Goal: Task Accomplishment & Management: Manage account settings

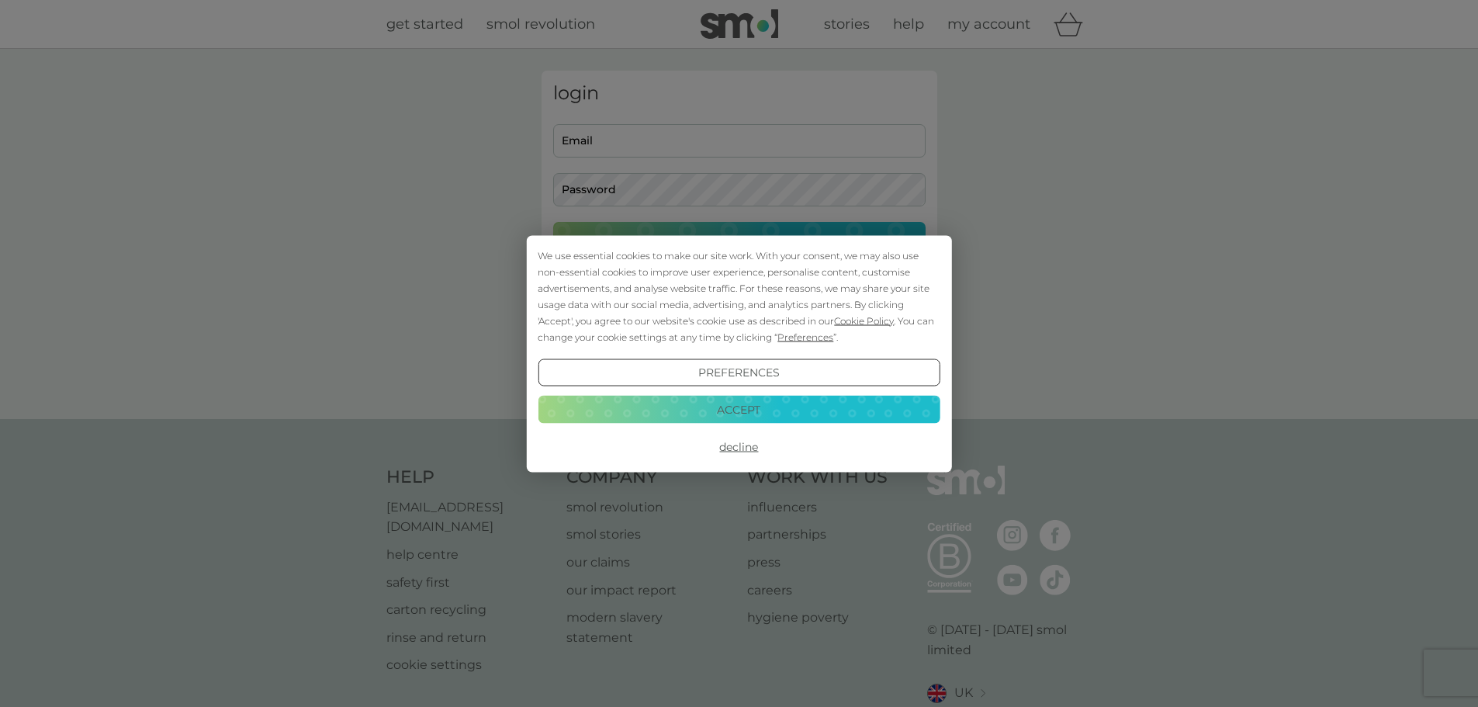
type input "markpblatham@gmail.com"
click at [742, 402] on button "Accept" at bounding box center [739, 410] width 402 height 28
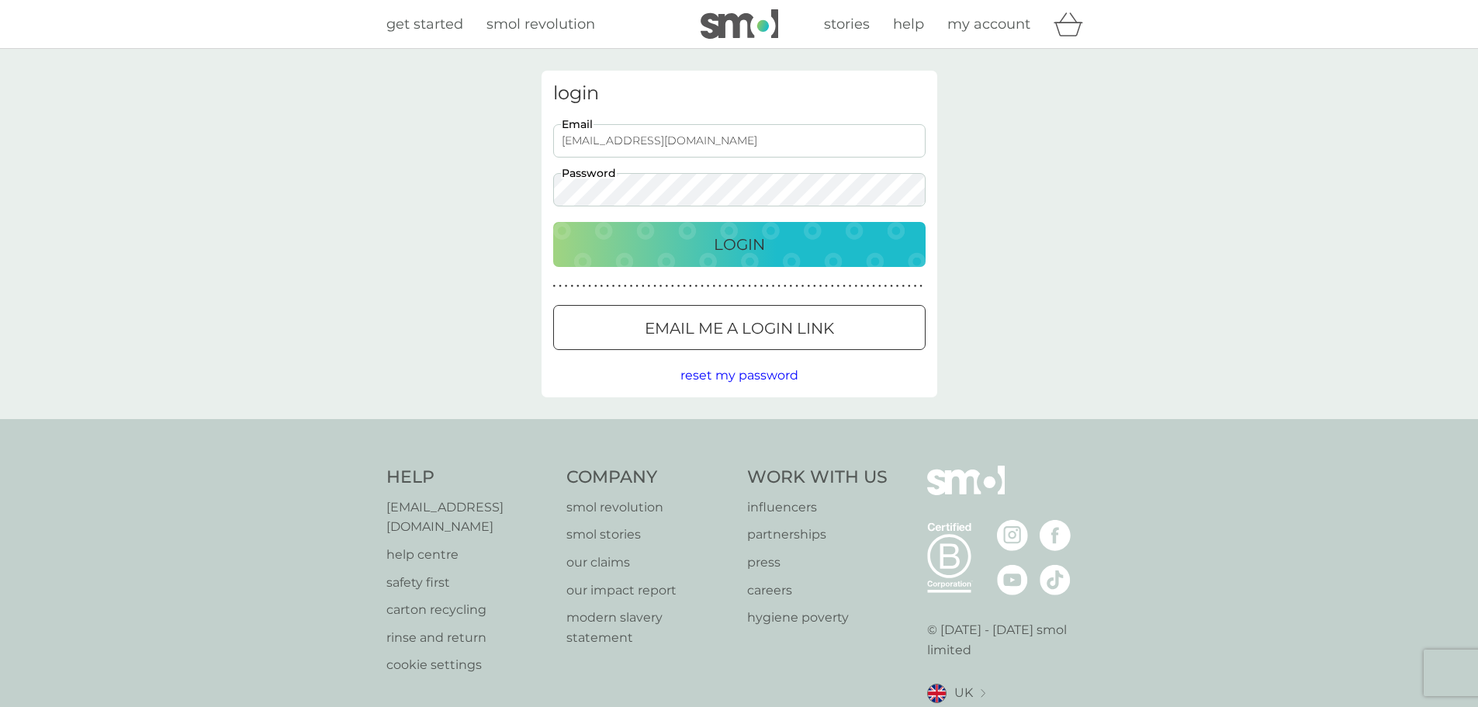
click at [700, 249] on div "Login" at bounding box center [739, 244] width 341 height 25
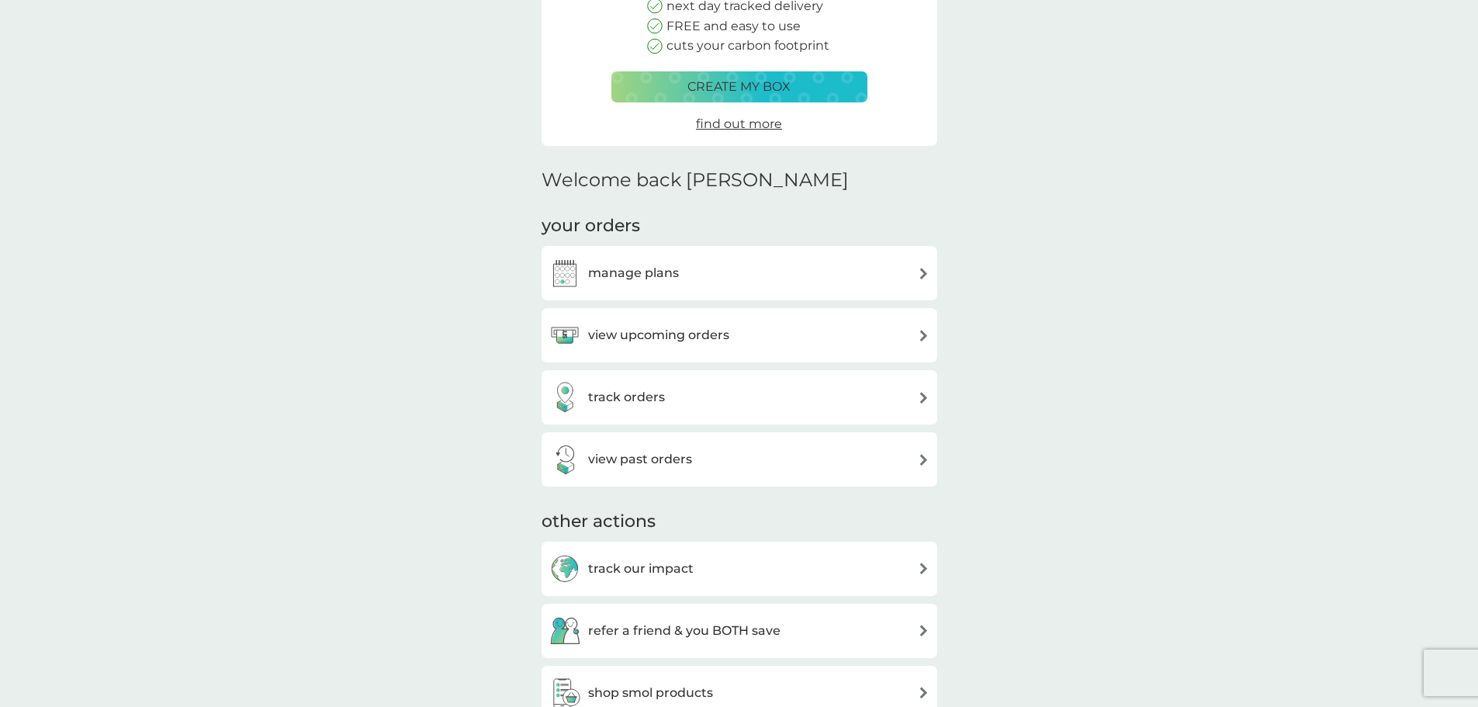
scroll to position [233, 0]
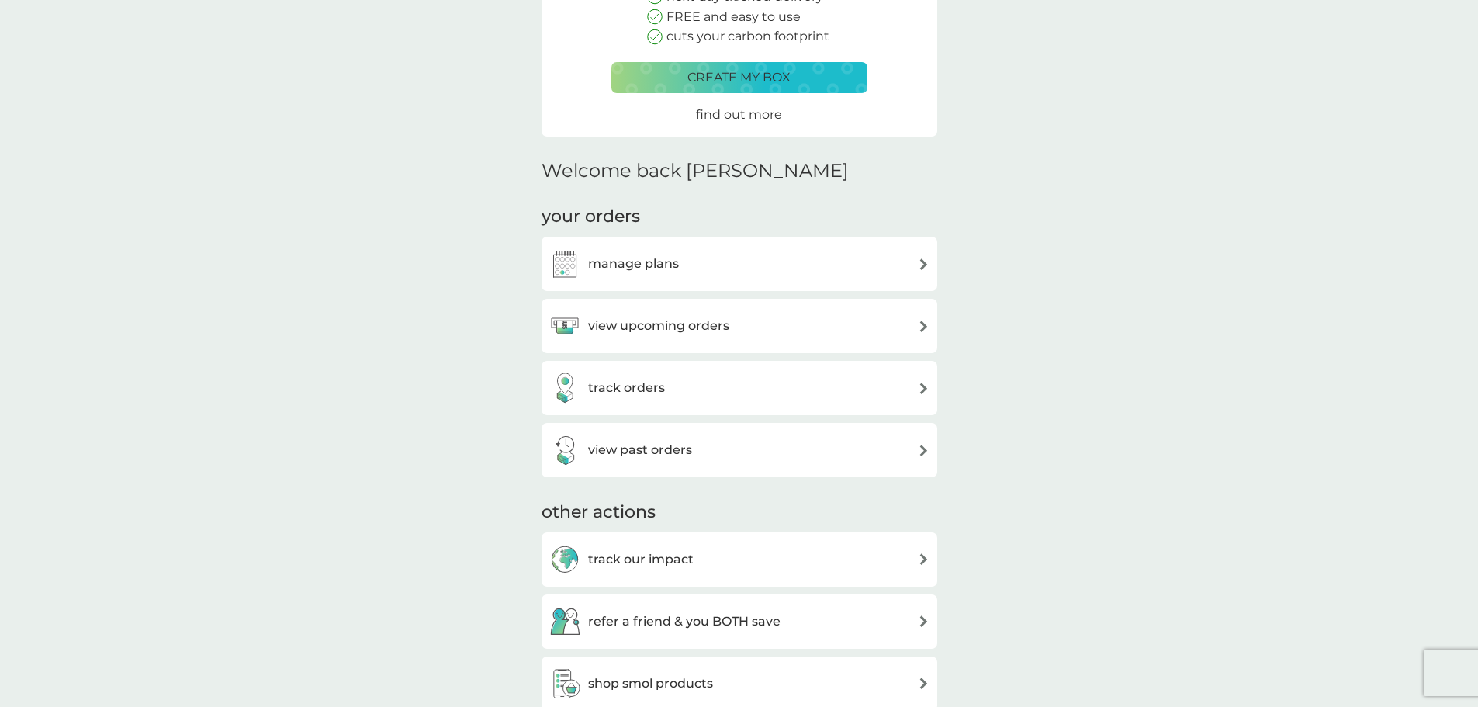
click at [832, 323] on div "view upcoming orders" at bounding box center [739, 325] width 380 height 31
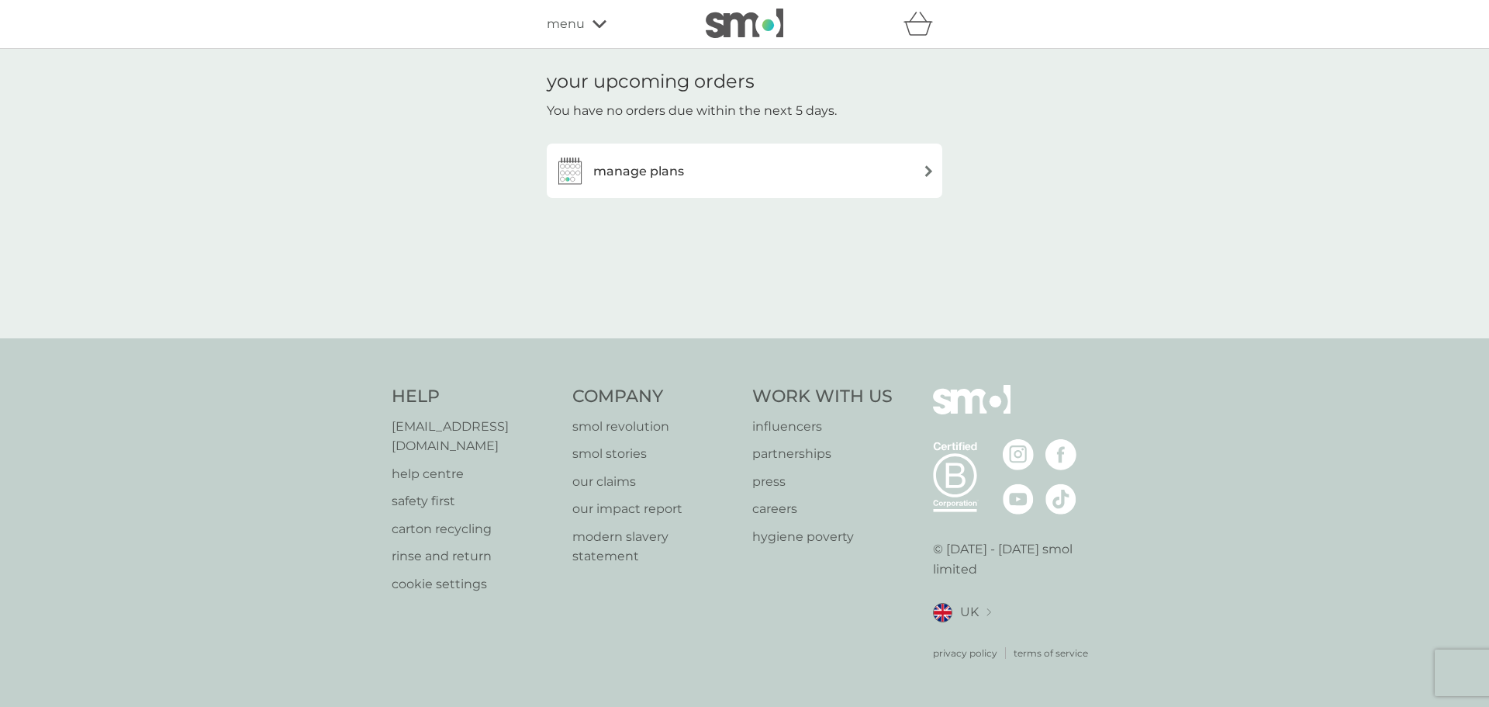
click at [756, 164] on div "manage plans" at bounding box center [745, 170] width 380 height 31
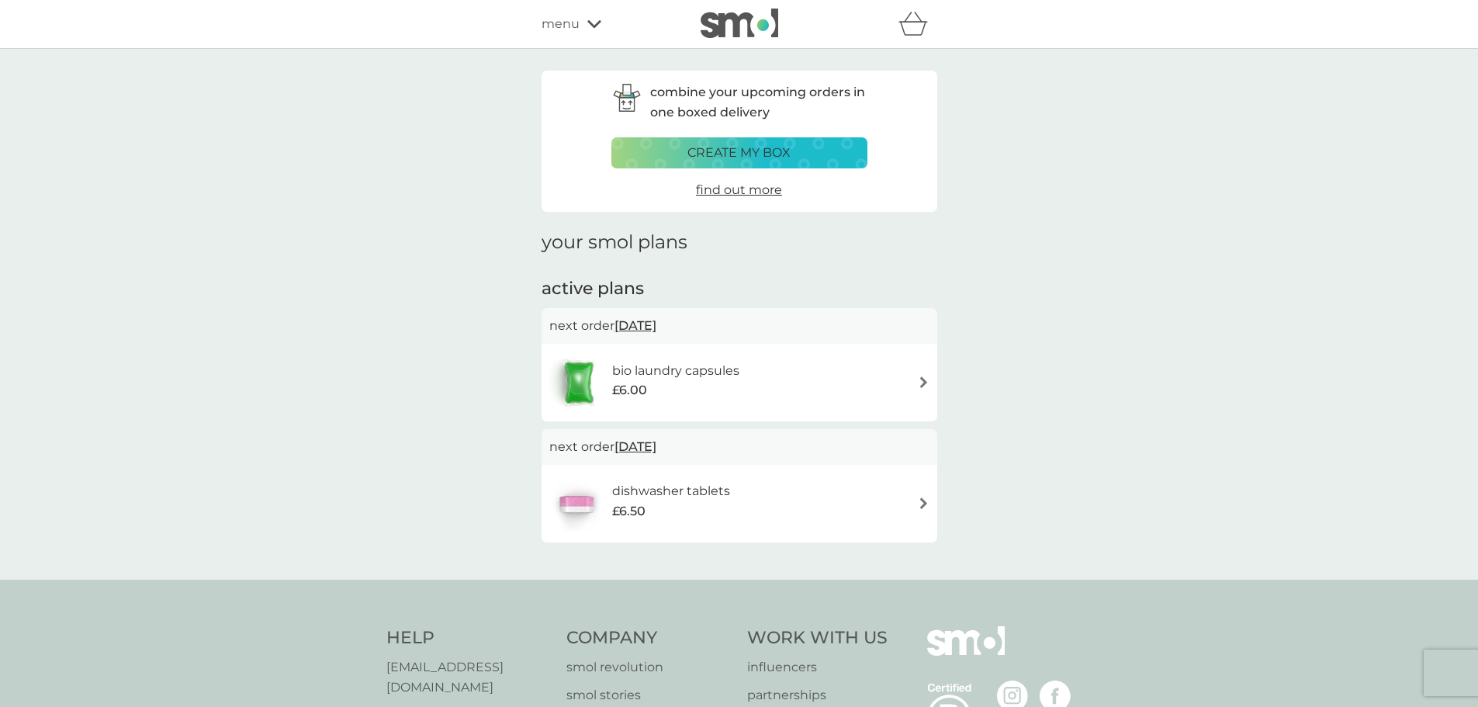
click at [867, 356] on div "bio laundry capsules £6.00" at bounding box center [739, 382] width 380 height 54
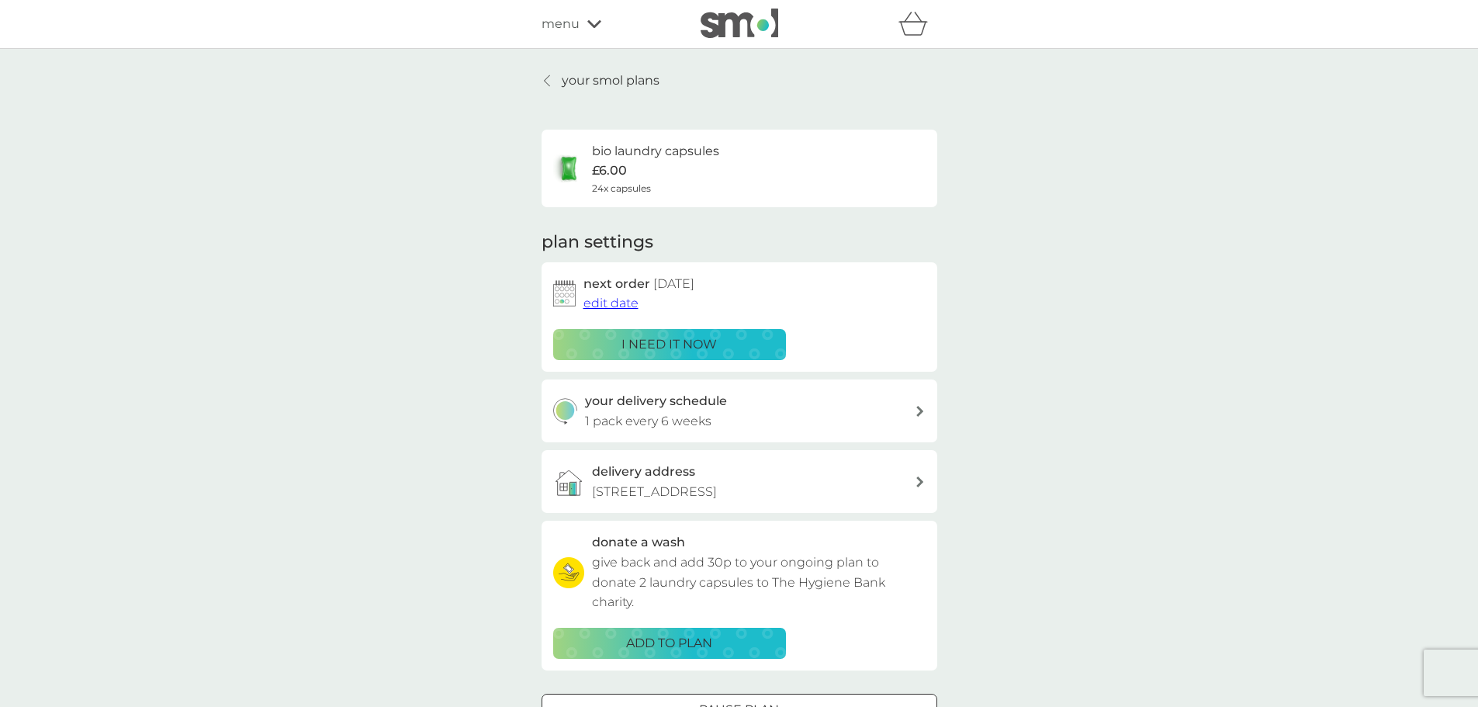
click at [754, 396] on div "your delivery schedule 1 pack every 6 weeks" at bounding box center [750, 411] width 330 height 40
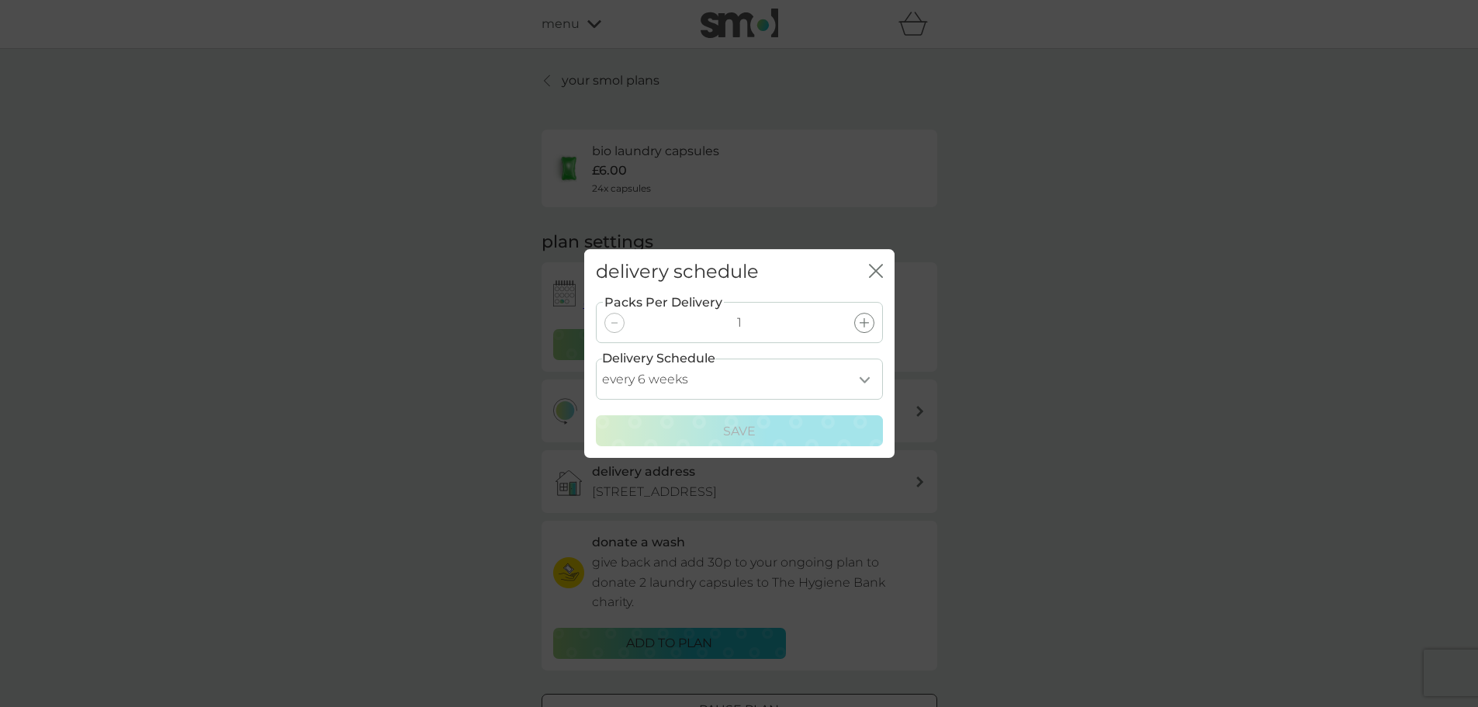
click at [770, 373] on select "every 1 week every 2 weeks every 3 weeks every 4 weeks every 5 weeks every 6 we…" at bounding box center [739, 378] width 287 height 41
select select "28"
click at [596, 358] on select "every 1 week every 2 weeks every 3 weeks every 4 weeks every 5 weeks every 6 we…" at bounding box center [739, 378] width 287 height 41
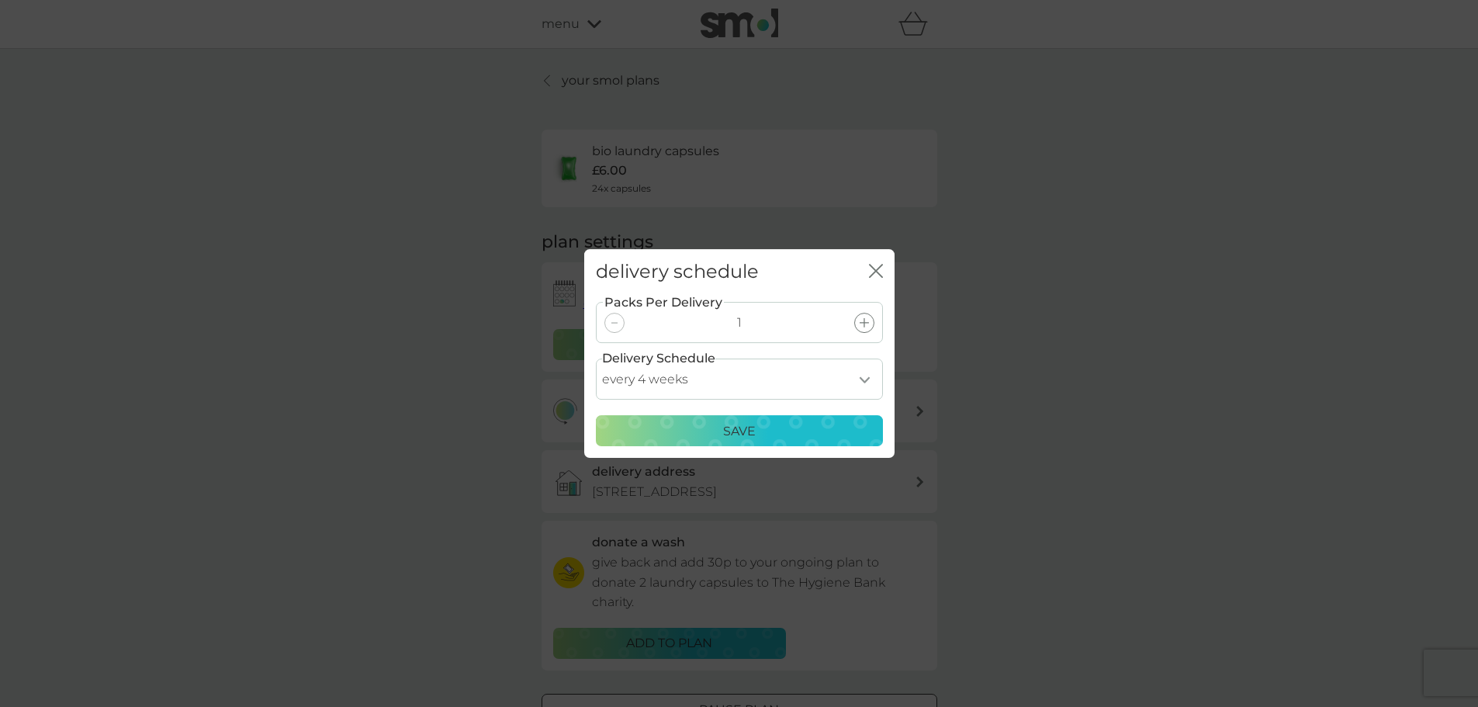
click at [735, 421] on p "Save" at bounding box center [739, 431] width 33 height 20
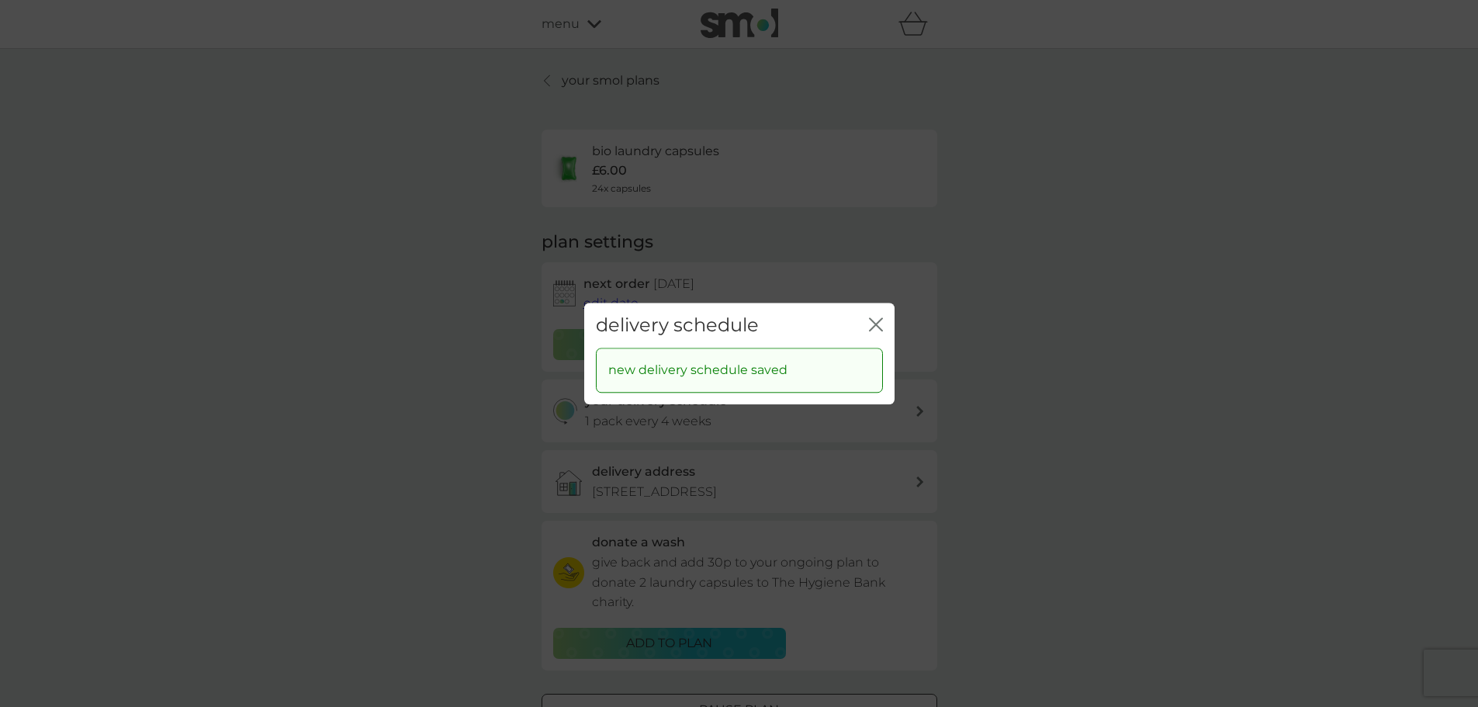
click at [871, 327] on icon "close" at bounding box center [873, 324] width 6 height 12
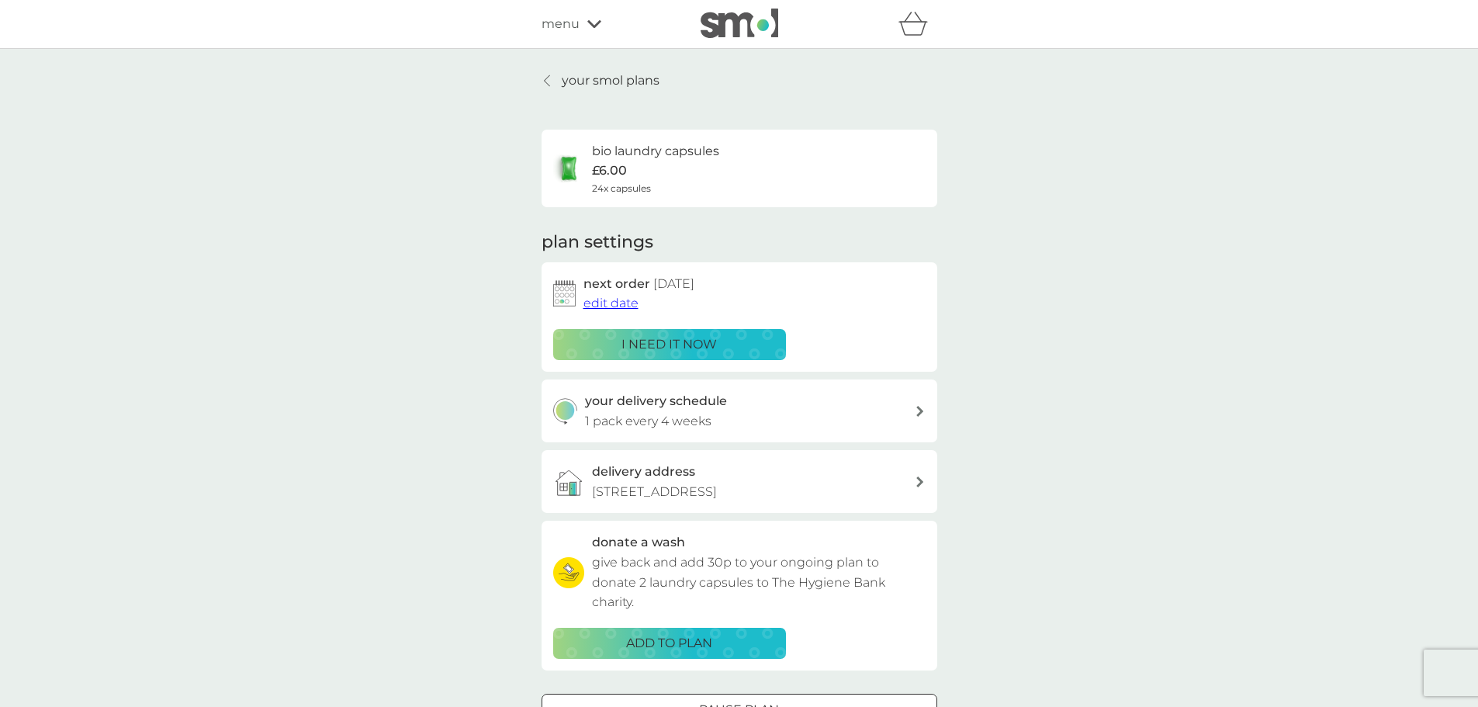
click at [687, 344] on p "i need it now" at bounding box center [668, 344] width 95 height 20
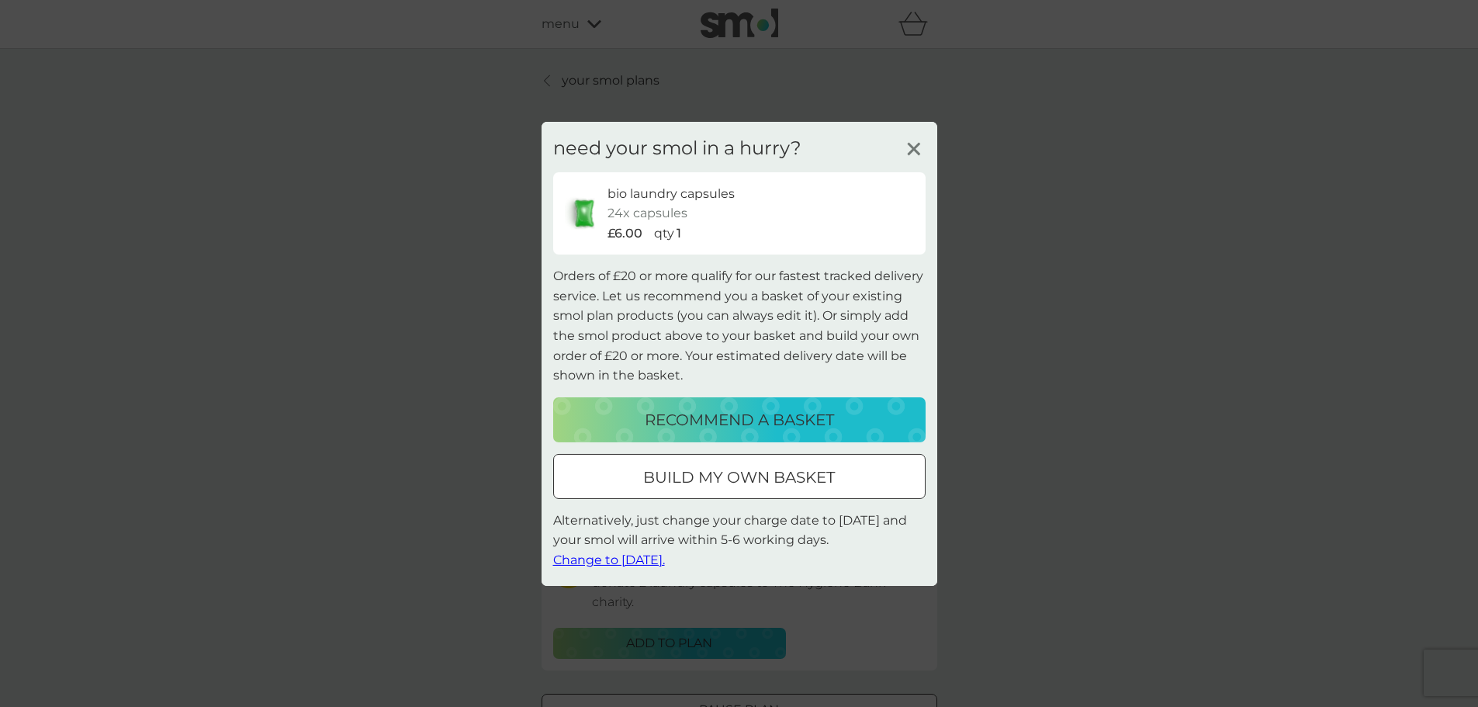
click at [911, 150] on icon at bounding box center [913, 148] width 23 height 23
